Goal: Navigation & Orientation: Find specific page/section

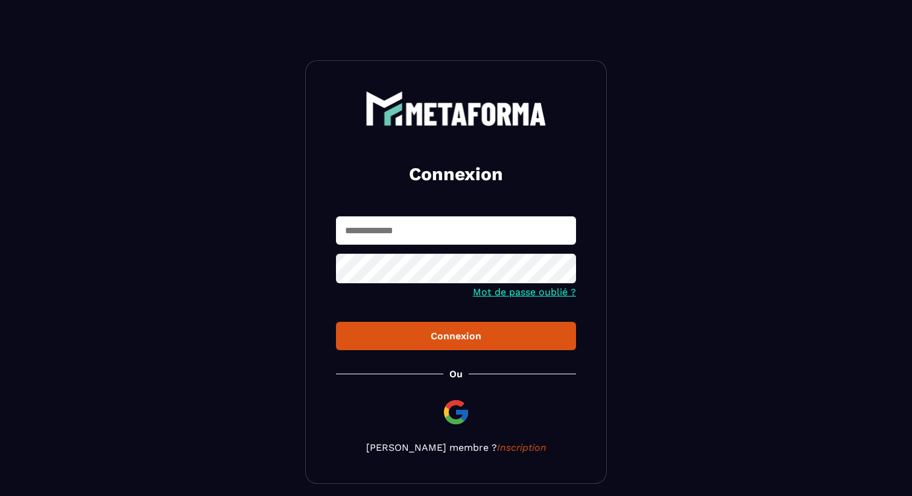
click at [370, 226] on input "text" at bounding box center [456, 230] width 240 height 28
type input "**********"
click at [510, 339] on div "Connexion" at bounding box center [456, 335] width 221 height 11
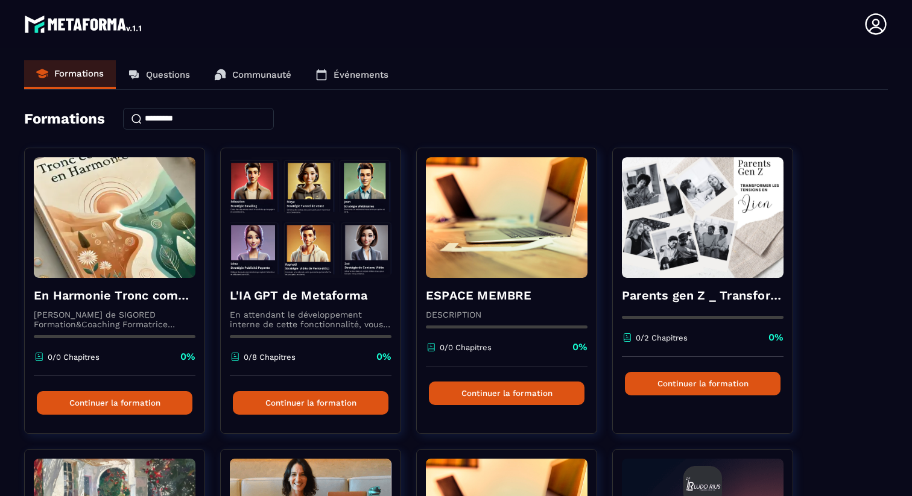
click at [877, 27] on icon at bounding box center [876, 24] width 24 height 24
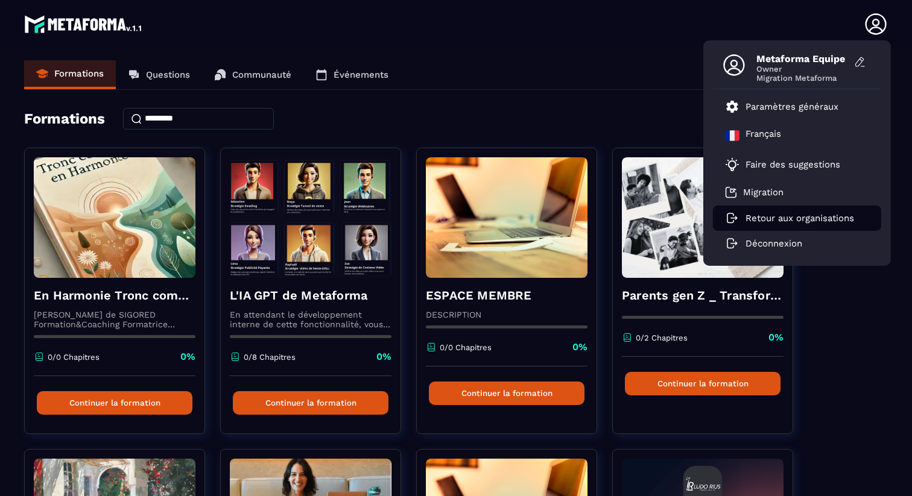
click at [813, 216] on p "Retour aux organisations" at bounding box center [799, 218] width 109 height 11
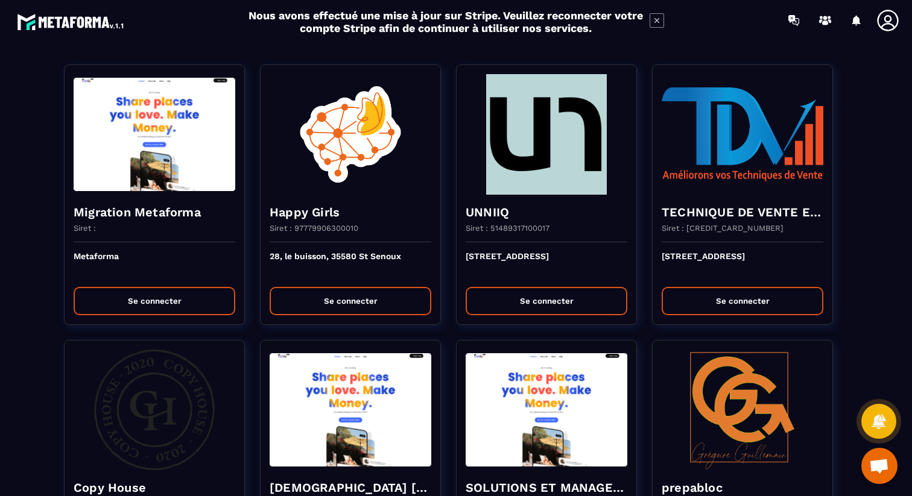
click at [655, 18] on icon at bounding box center [656, 20] width 5 height 5
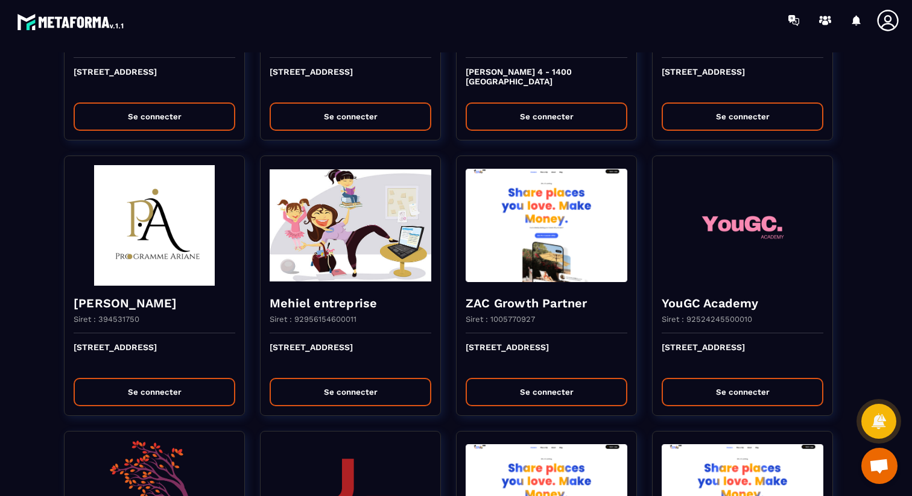
scroll to position [1289, 0]
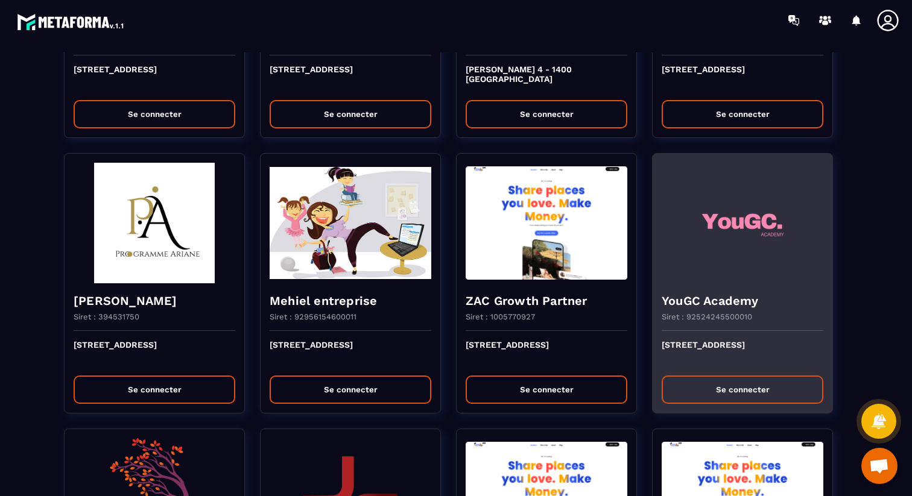
click at [733, 254] on img at bounding box center [743, 223] width 162 height 121
